Goal: Communication & Community: Answer question/provide support

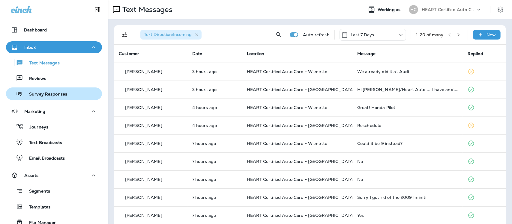
click at [42, 96] on p "Survey Responses" at bounding box center [45, 95] width 44 height 6
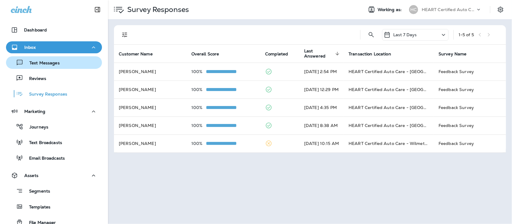
click at [41, 62] on p "Text Messages" at bounding box center [41, 64] width 36 height 6
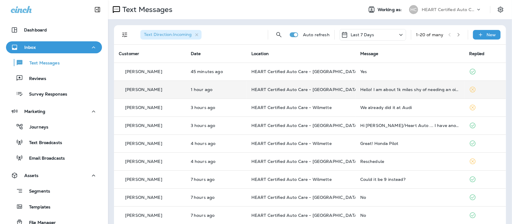
click at [415, 93] on td "Hello! I am about 1k miles shy of needing an oil change can I get scheduled for…" at bounding box center [410, 90] width 109 height 18
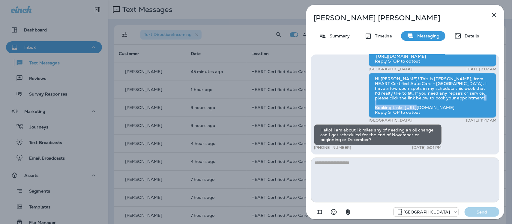
drag, startPoint x: 404, startPoint y: 108, endPoint x: 452, endPoint y: 108, distance: 48.3
click at [452, 108] on div "Hi [PERSON_NAME]! This is [PERSON_NAME], from HEART Certified Auto Care - [GEOG…" at bounding box center [433, 95] width 128 height 45
copy div "[URL][DOMAIN_NAME]"
click at [326, 174] on textarea at bounding box center [405, 180] width 188 height 45
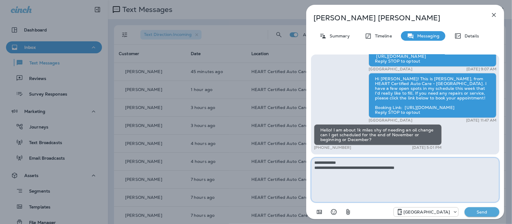
paste textarea "**********"
type textarea "**********"
click at [492, 213] on p "Send" at bounding box center [482, 212] width 25 height 5
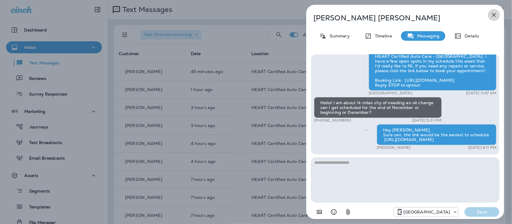
click at [494, 13] on icon "button" at bounding box center [494, 14] width 7 height 7
